Goal: Task Accomplishment & Management: Use online tool/utility

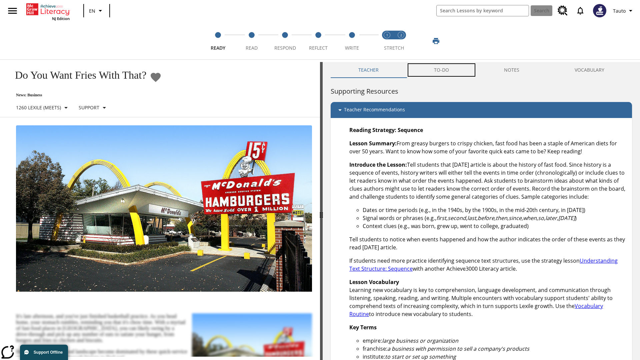
click at [441, 70] on button "TO-DO" at bounding box center [441, 70] width 70 height 16
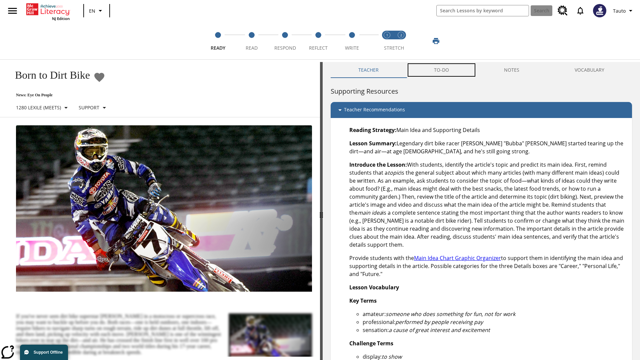
click at [441, 70] on button "TO-DO" at bounding box center [441, 70] width 70 height 16
